Goal: Transaction & Acquisition: Obtain resource

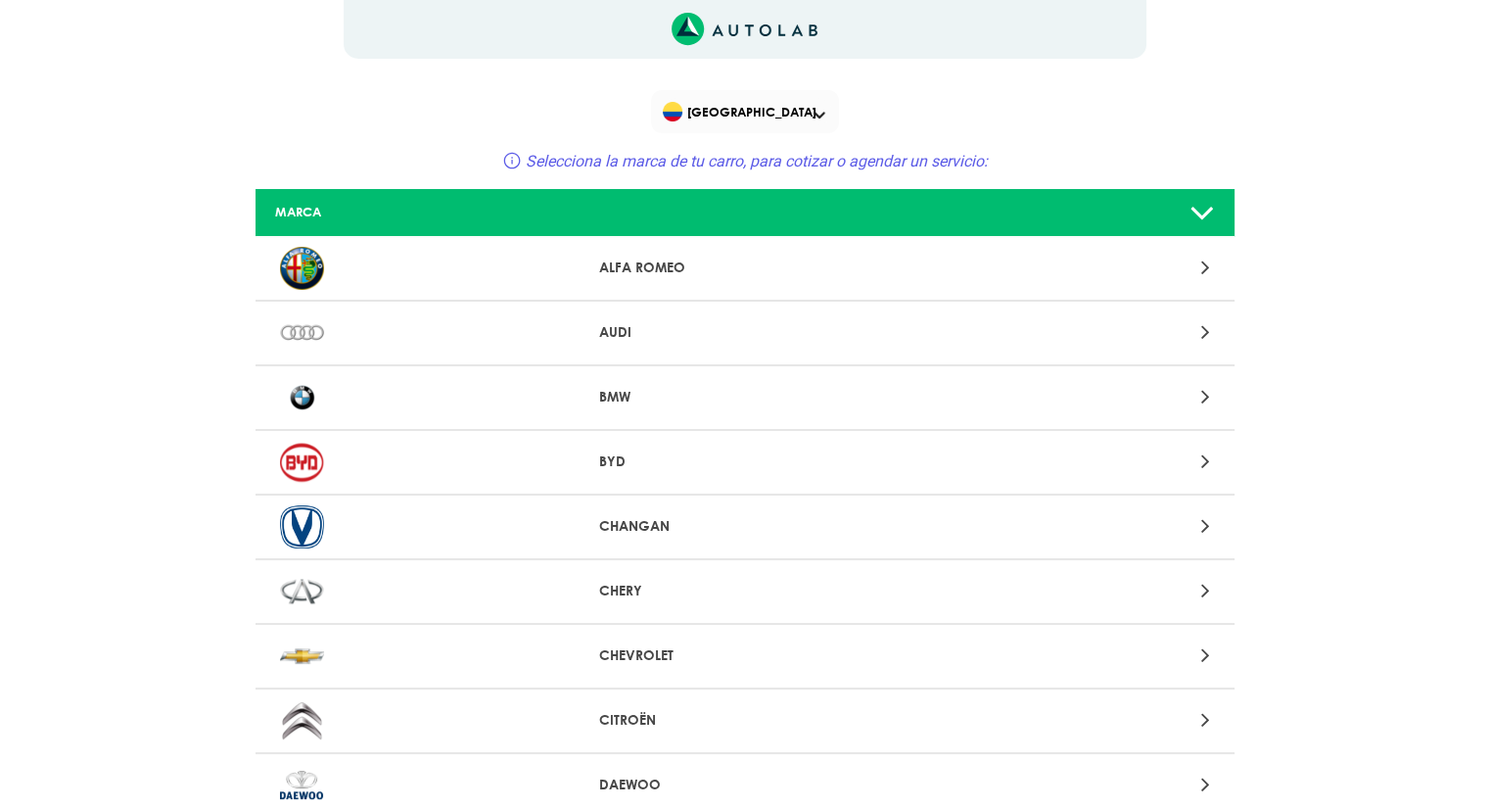
click at [614, 401] on p "BMW" at bounding box center [744, 397] width 291 height 21
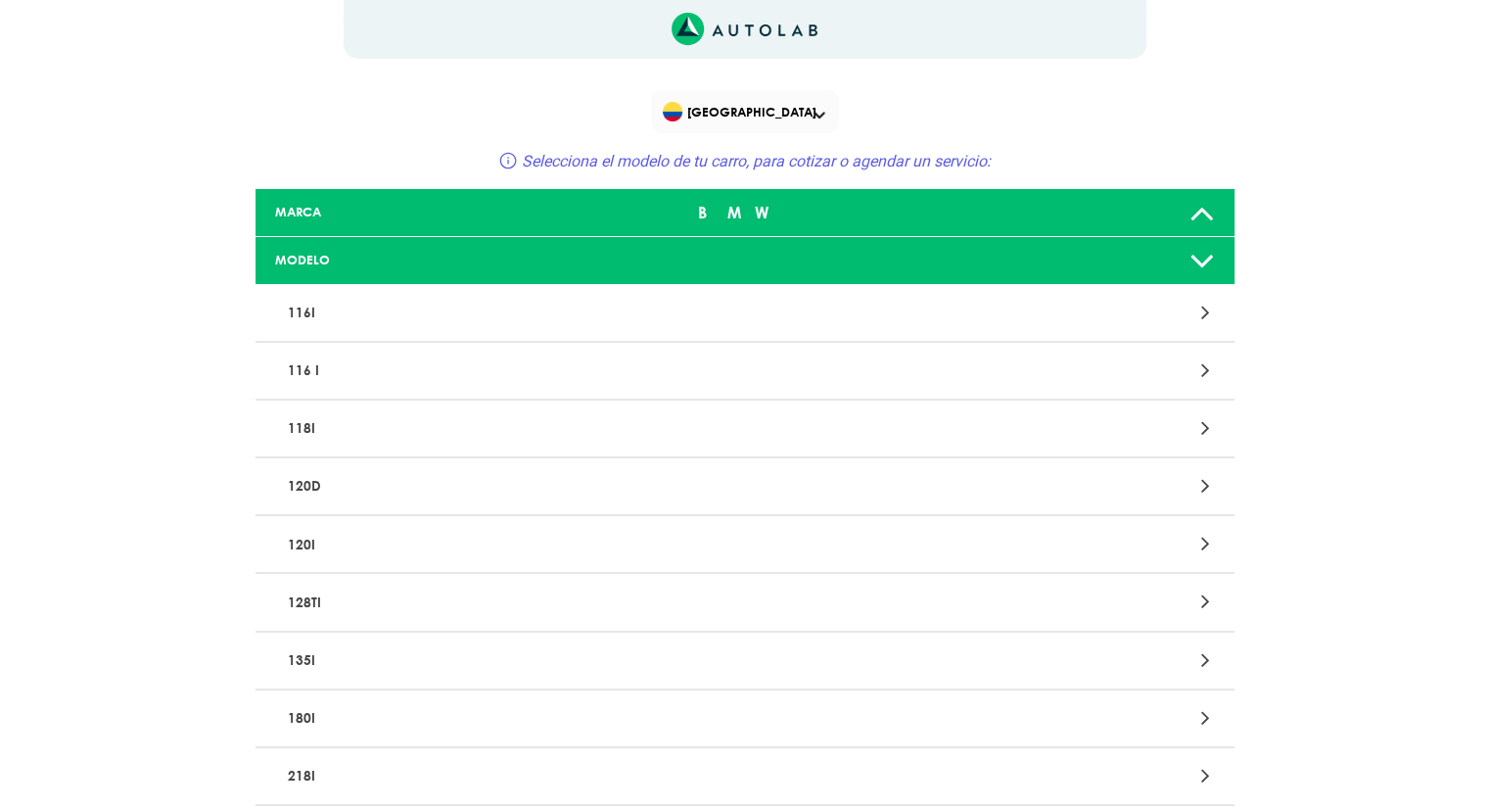
click at [302, 436] on p "118I" at bounding box center [585, 428] width 610 height 36
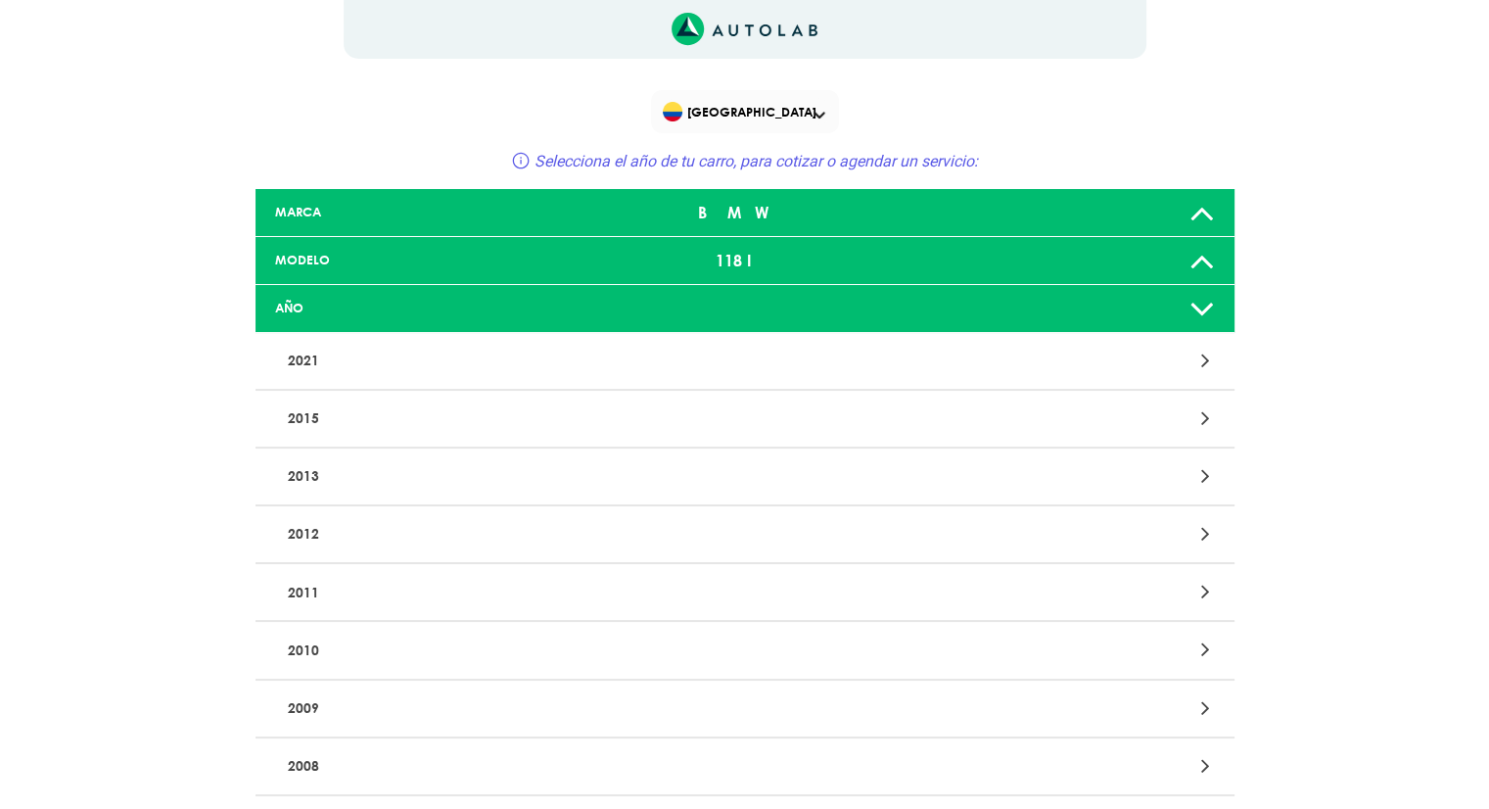
click at [307, 360] on p "2021" at bounding box center [585, 361] width 610 height 36
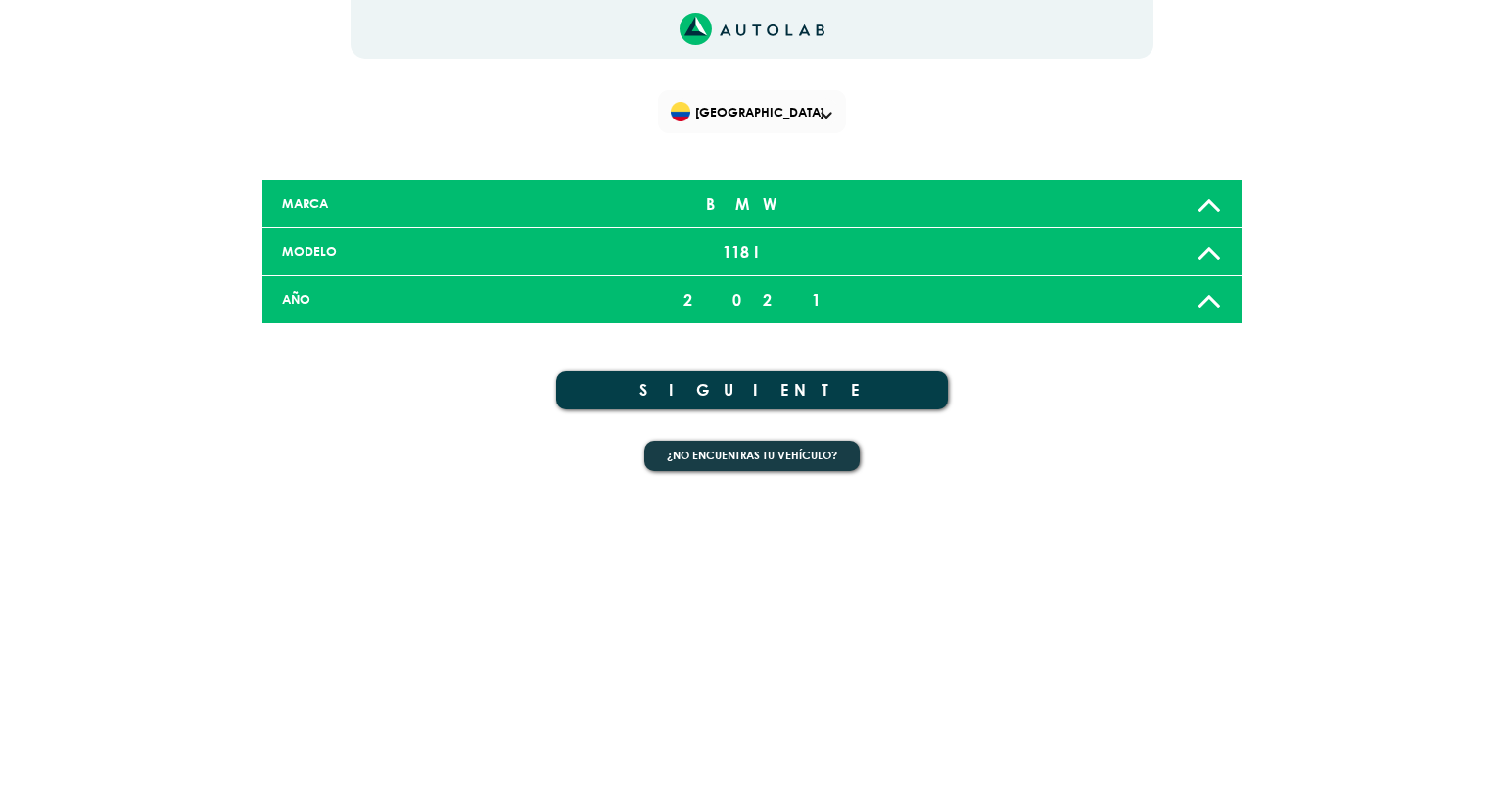
click at [761, 385] on button "SIGUIENTE" at bounding box center [752, 390] width 392 height 38
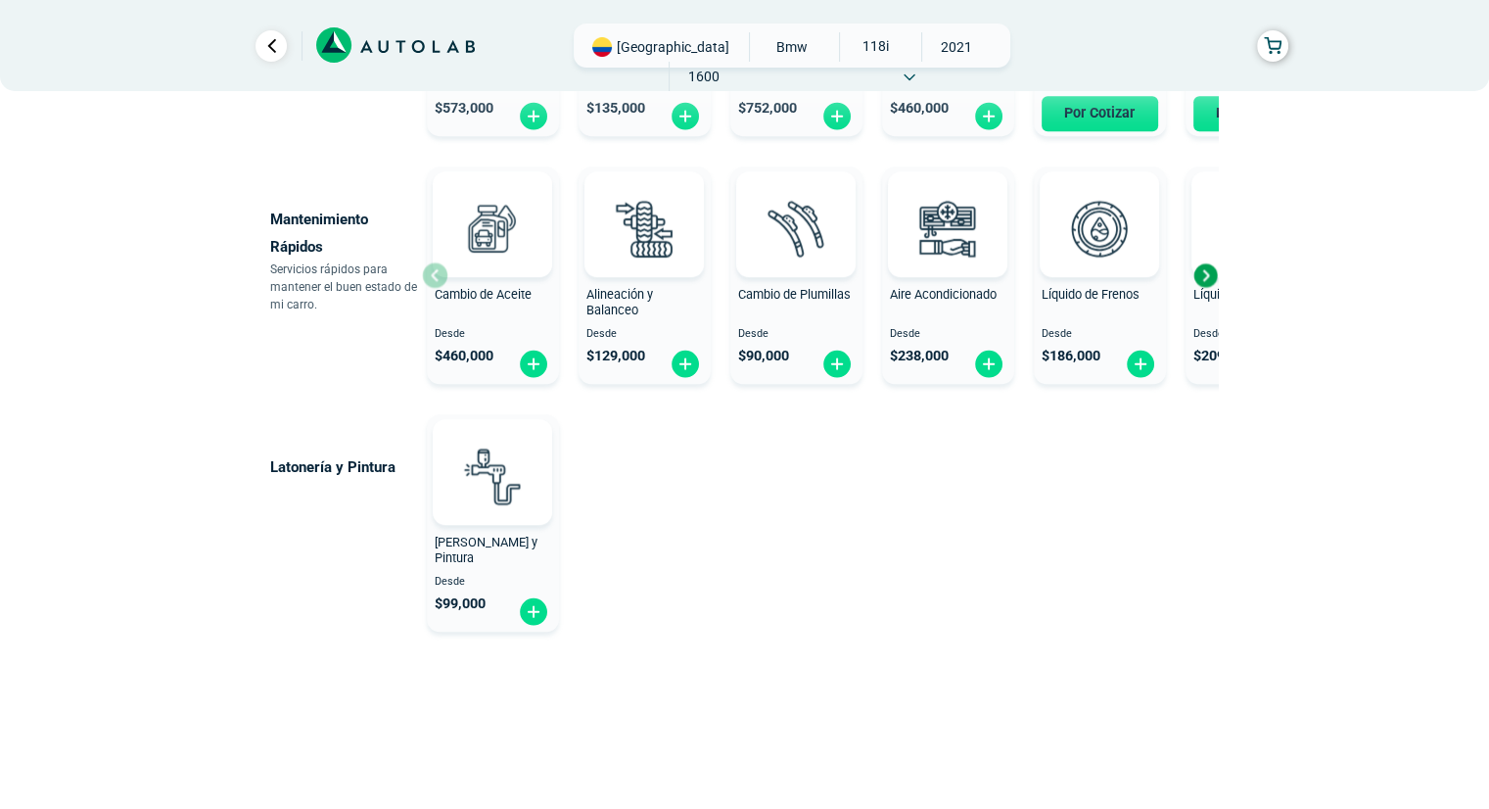
scroll to position [1148, 0]
click at [538, 612] on img at bounding box center [533, 610] width 31 height 30
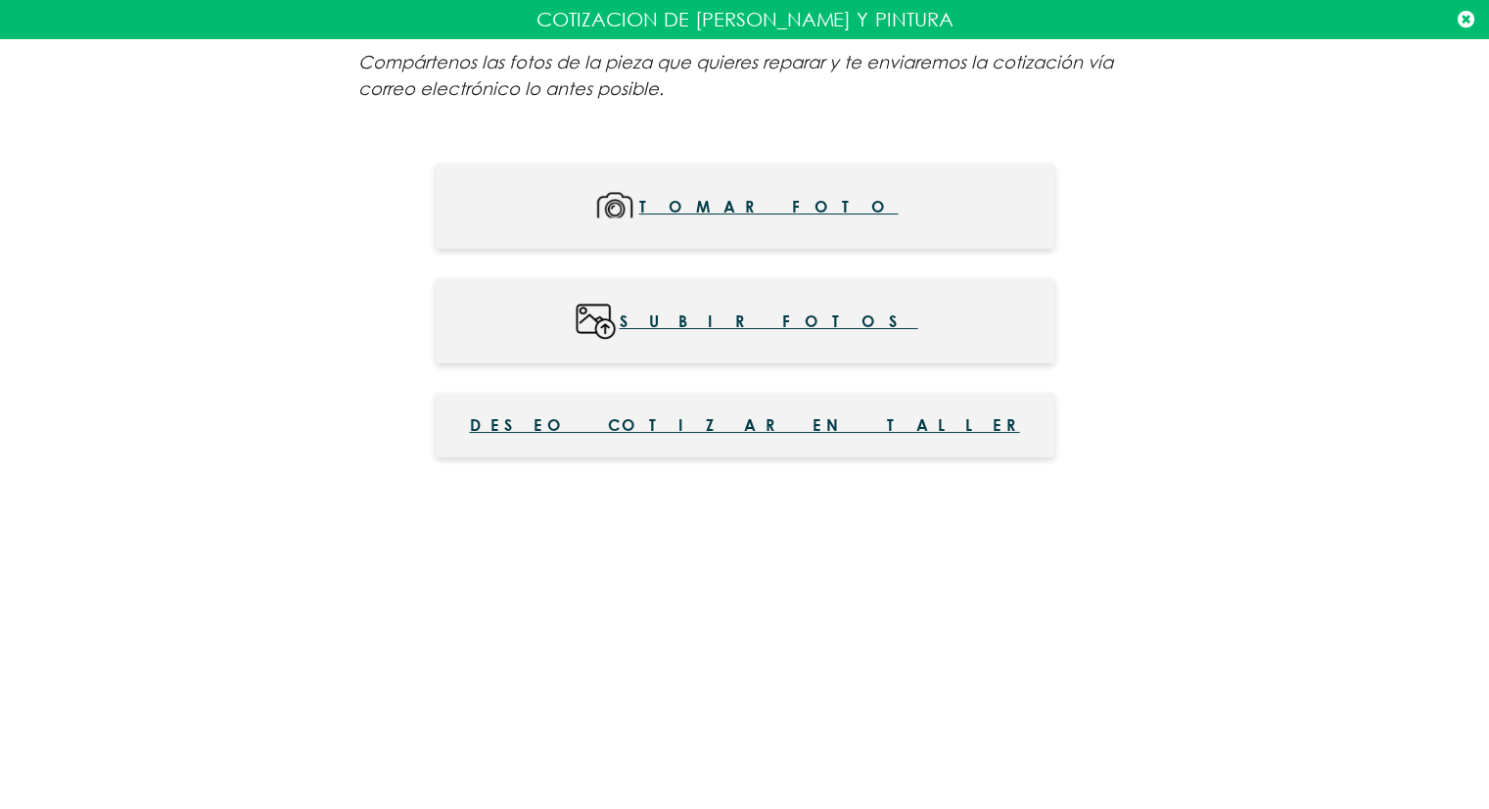
click at [1465, 19] on icon at bounding box center [1466, 20] width 17 height 20
